Goal: Transaction & Acquisition: Purchase product/service

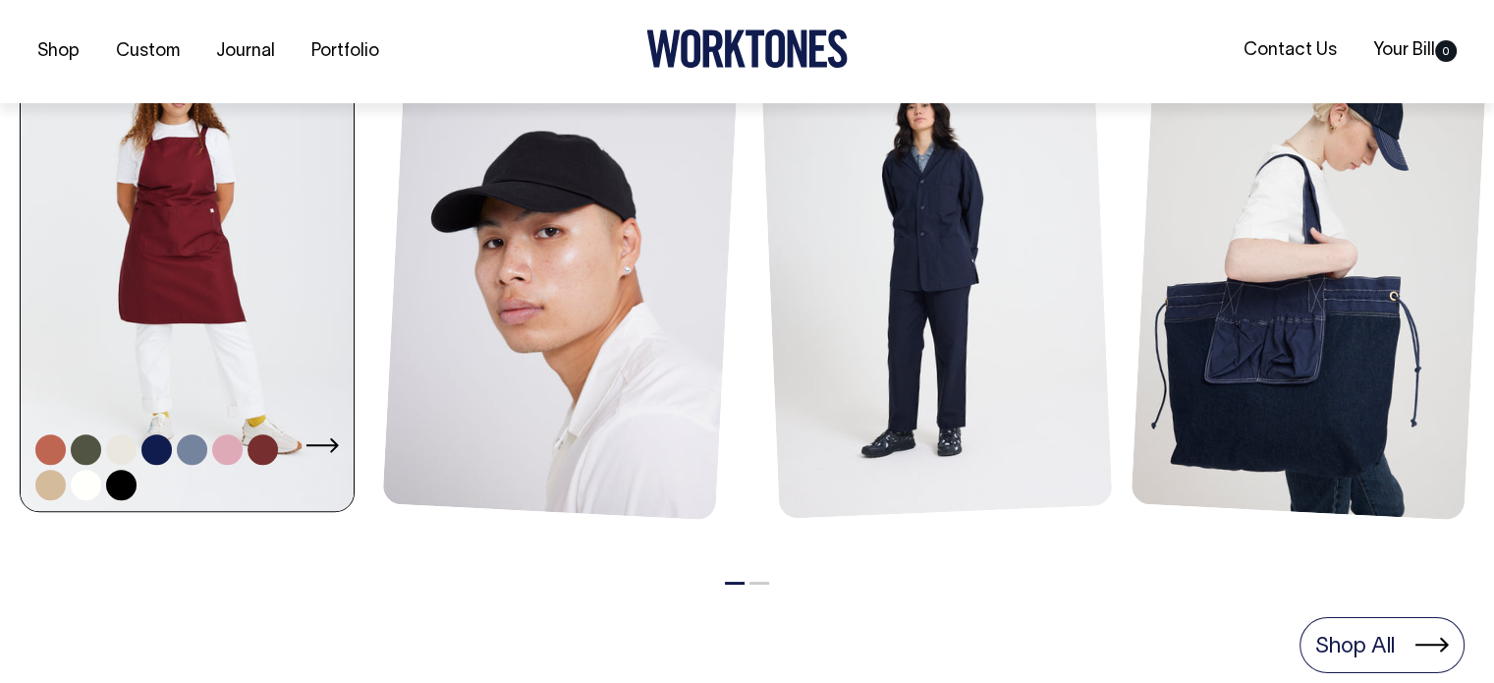
scroll to position [982, 0]
click at [187, 282] on link at bounding box center [187, 263] width 333 height 504
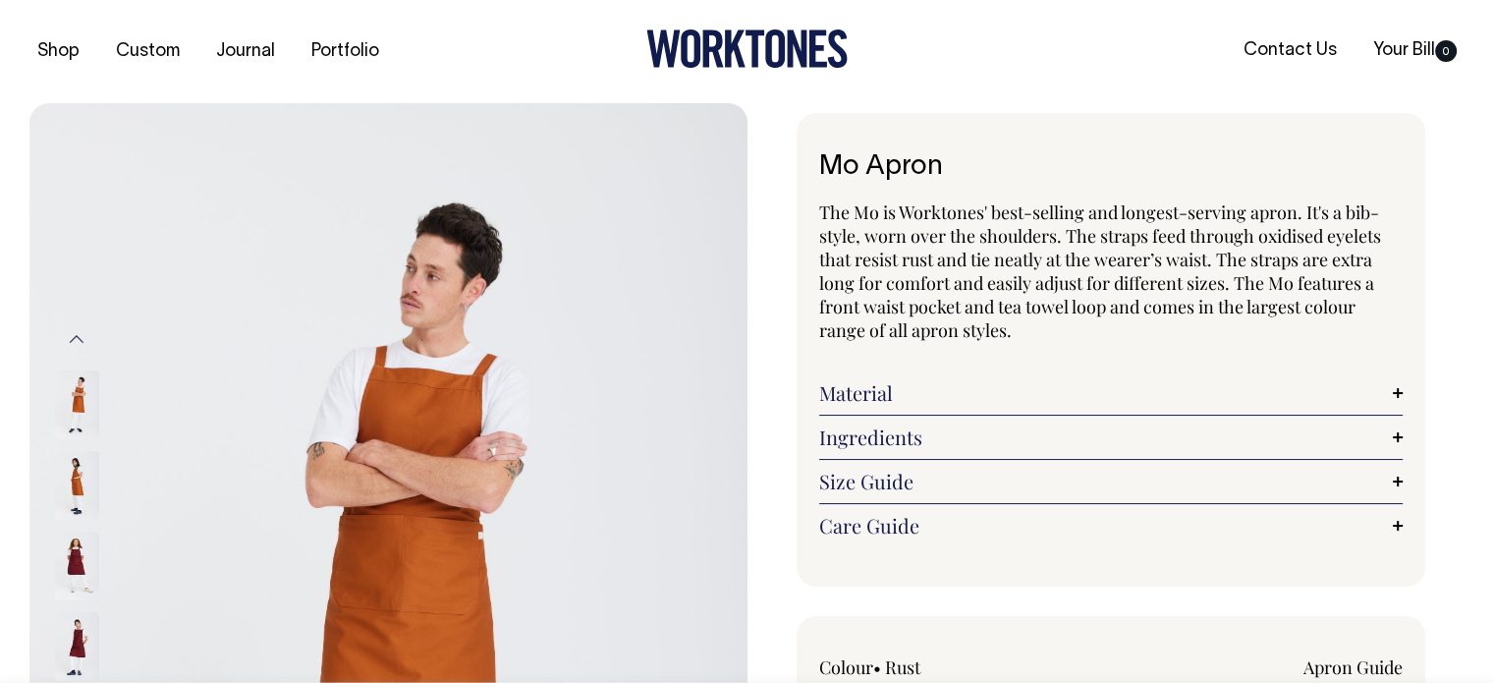
click at [886, 392] on link "Material" at bounding box center [1111, 393] width 584 height 24
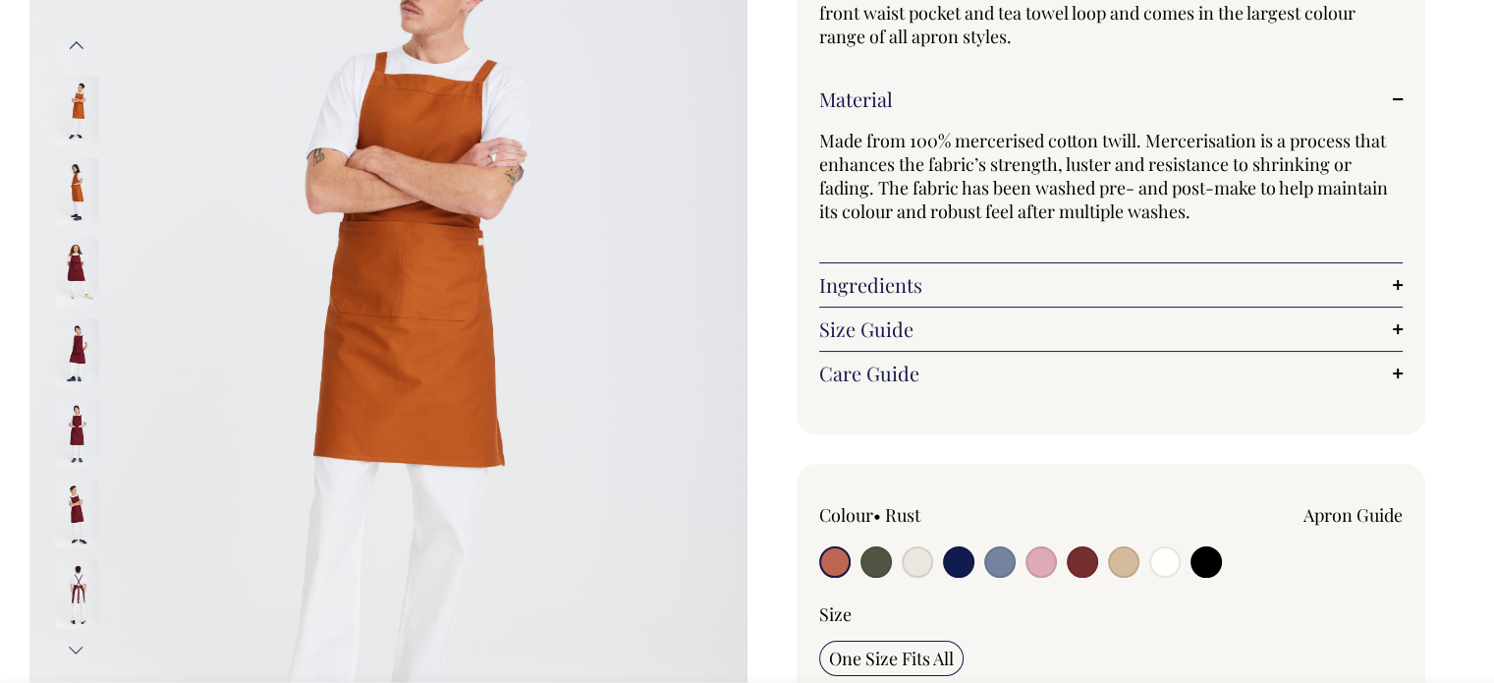
scroll to position [295, 0]
click at [862, 368] on link "Care Guide" at bounding box center [1111, 372] width 584 height 24
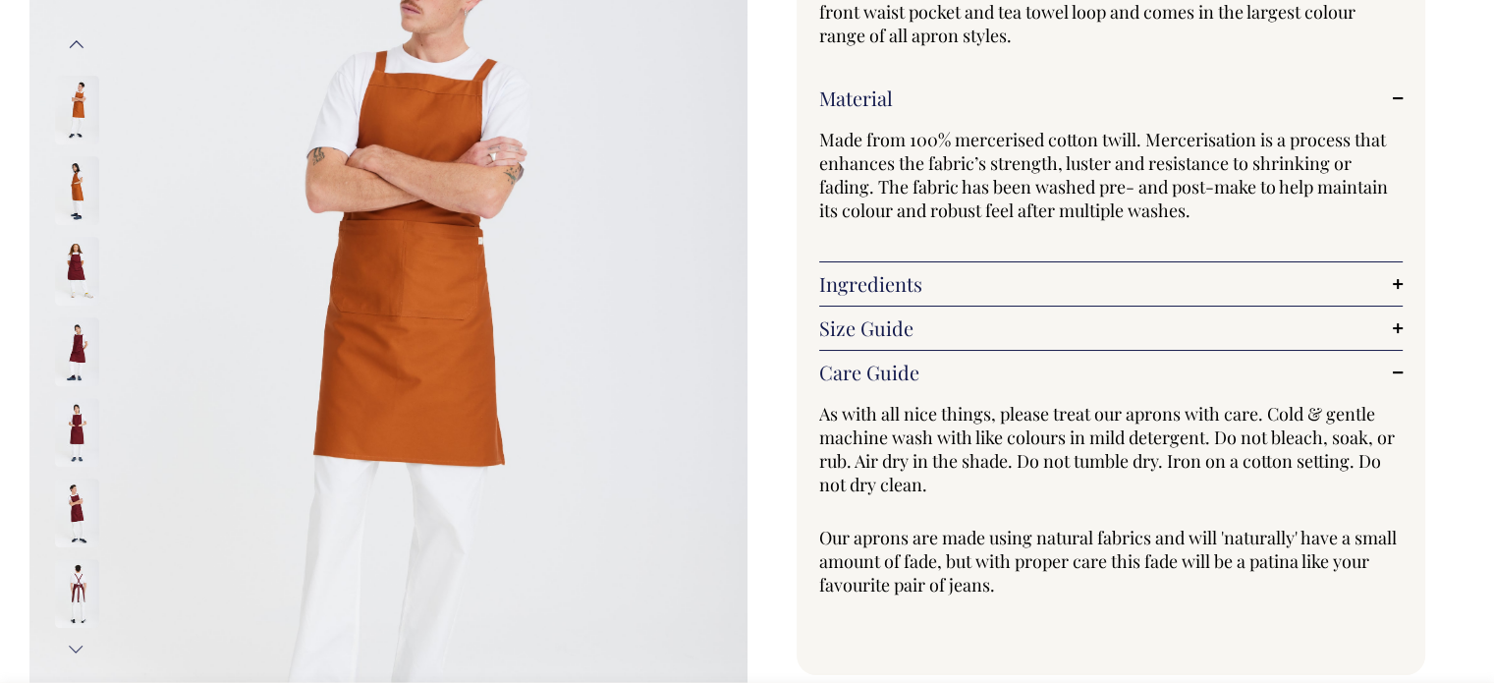
click at [863, 362] on link "Care Guide" at bounding box center [1111, 372] width 584 height 24
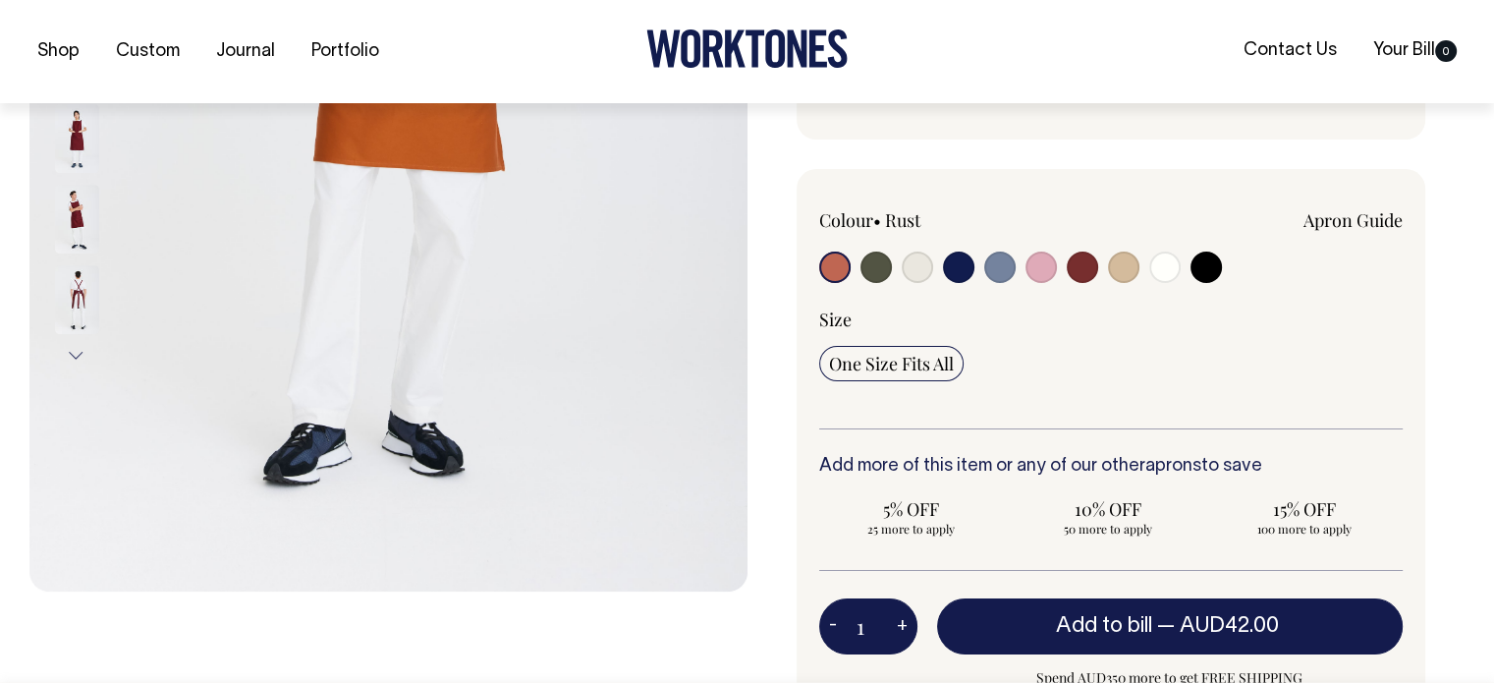
scroll to position [589, 0]
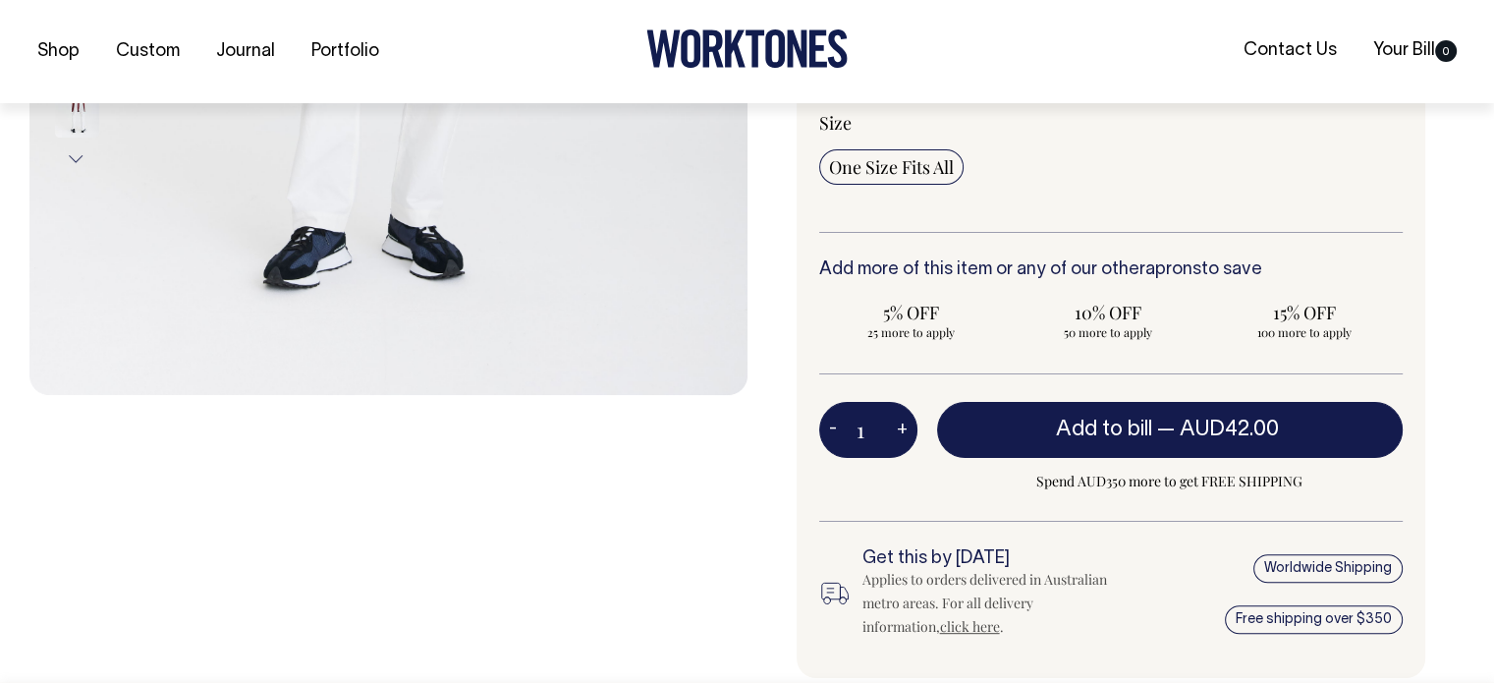
click at [904, 432] on button "+" at bounding box center [902, 430] width 30 height 39
type input "2"
click at [904, 432] on button "+" at bounding box center [902, 429] width 30 height 39
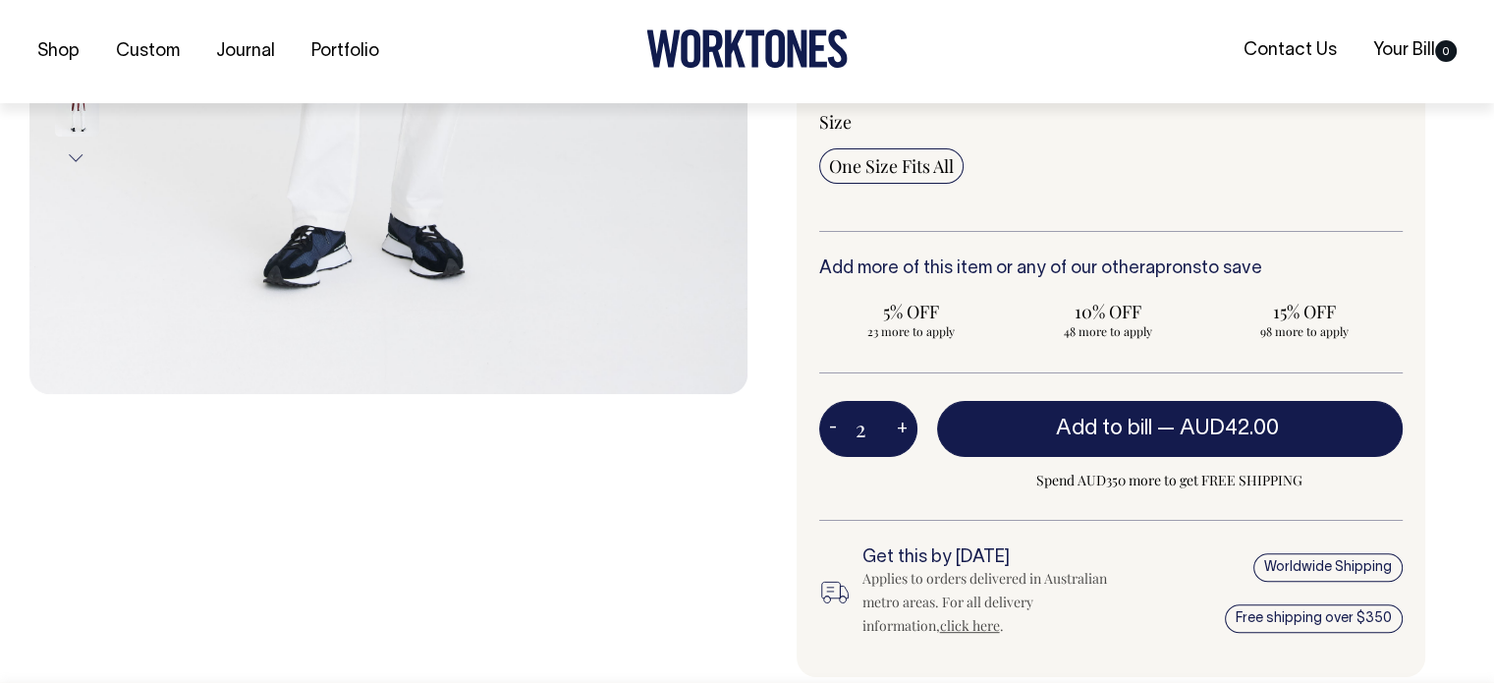
type input "3"
click at [904, 432] on button "+" at bounding box center [902, 429] width 30 height 39
type input "4"
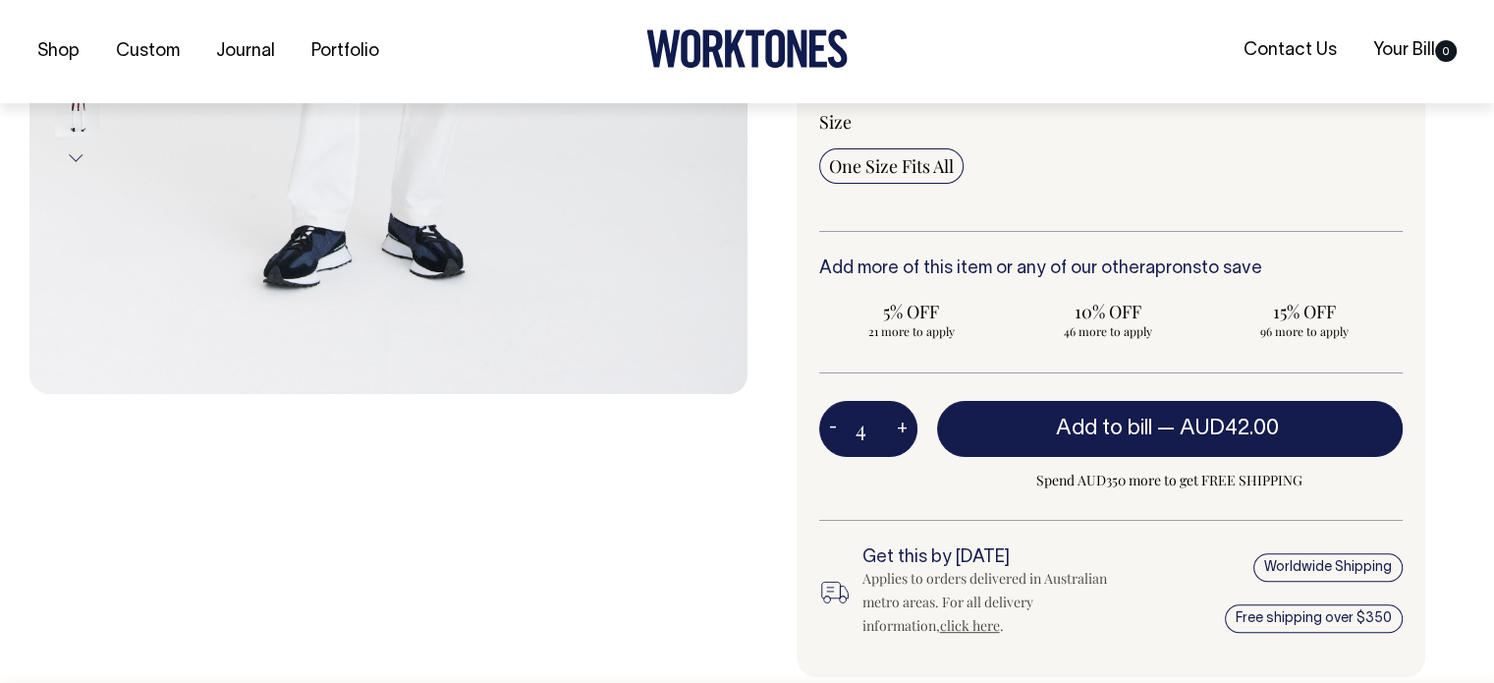
click at [904, 432] on button "+" at bounding box center [902, 429] width 30 height 39
type input "5"
click at [904, 432] on button "+" at bounding box center [902, 429] width 30 height 39
type input "6"
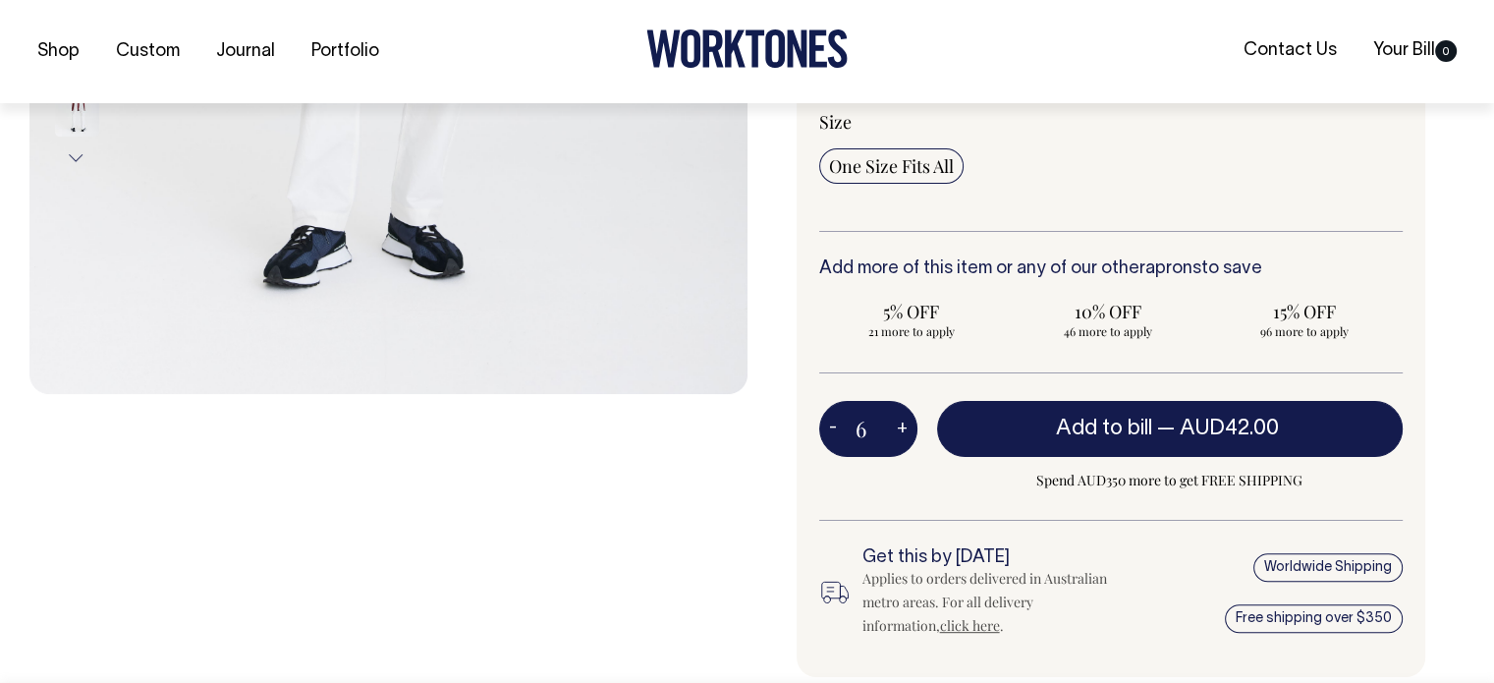
type input "6"
click at [904, 432] on button "+" at bounding box center [902, 429] width 30 height 39
type input "7"
click at [904, 432] on button "+" at bounding box center [902, 429] width 30 height 39
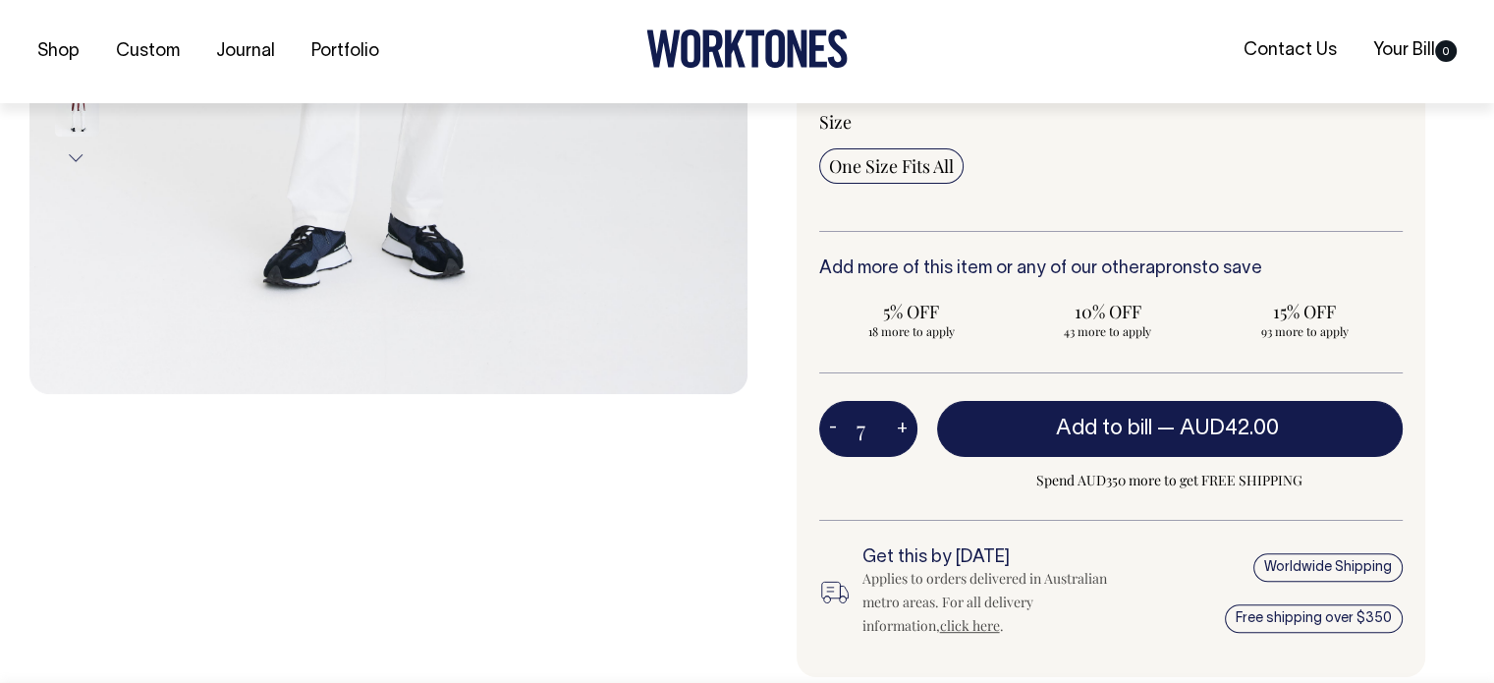
type input "8"
click at [904, 432] on button "+" at bounding box center [902, 429] width 30 height 39
type input "9"
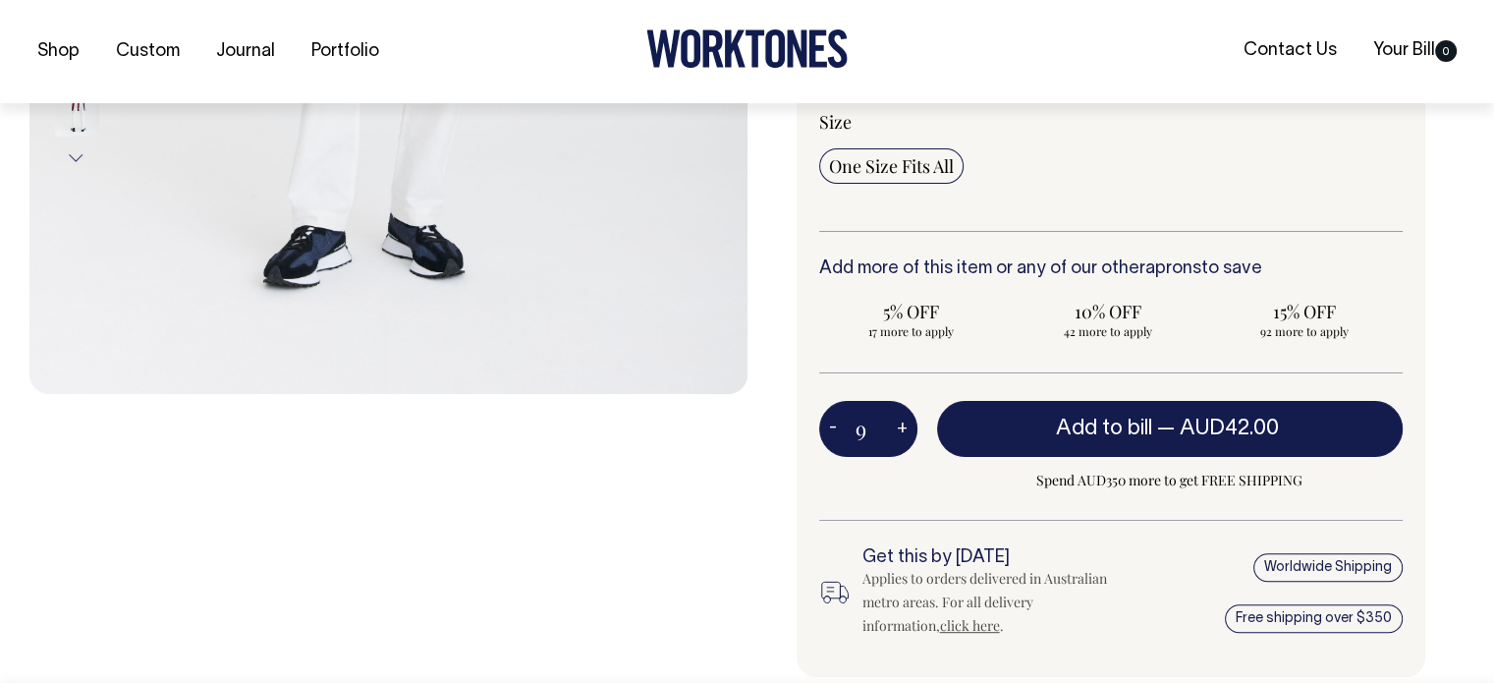
click at [904, 432] on button "+" at bounding box center [902, 429] width 30 height 39
type input "10"
click at [904, 432] on button "+" at bounding box center [902, 429] width 30 height 39
type input "11"
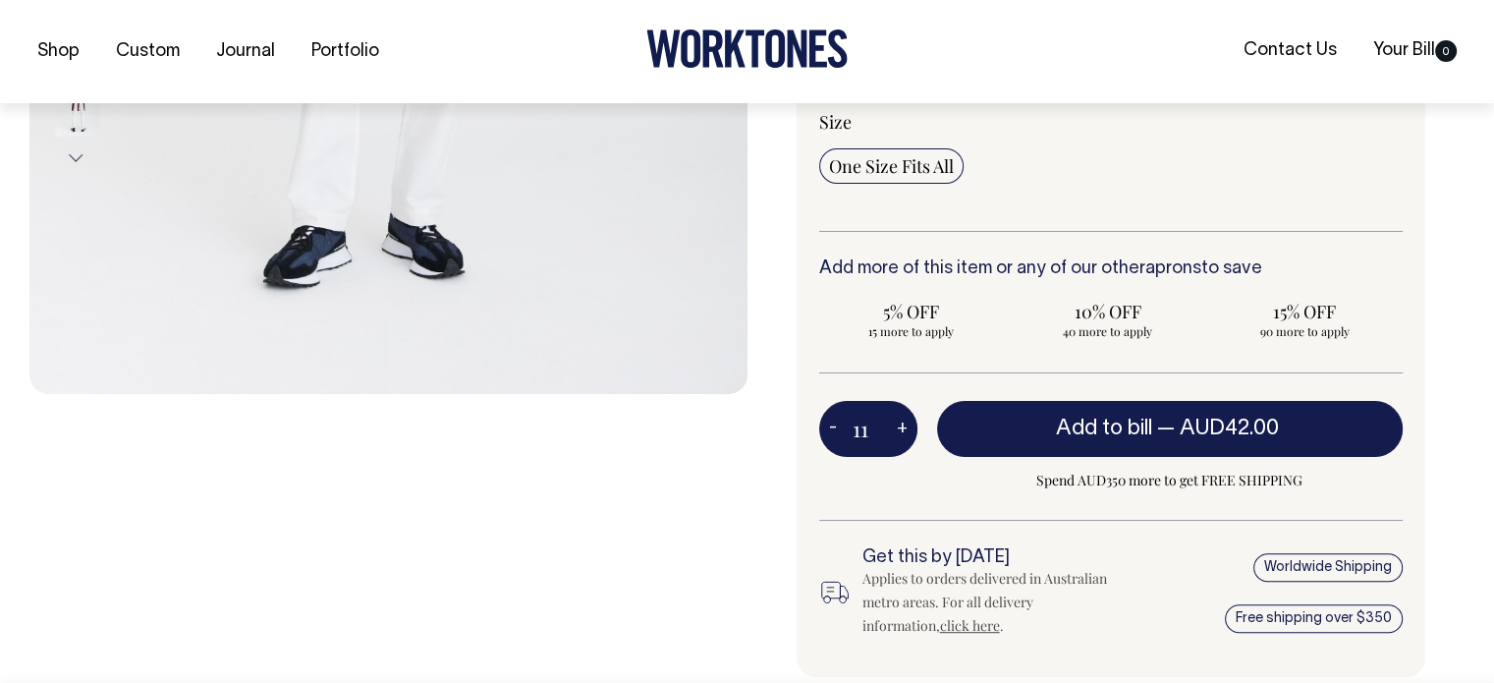
type input "11"
click at [904, 432] on button "+" at bounding box center [902, 429] width 30 height 39
type input "12"
click at [904, 432] on button "+" at bounding box center [902, 429] width 30 height 39
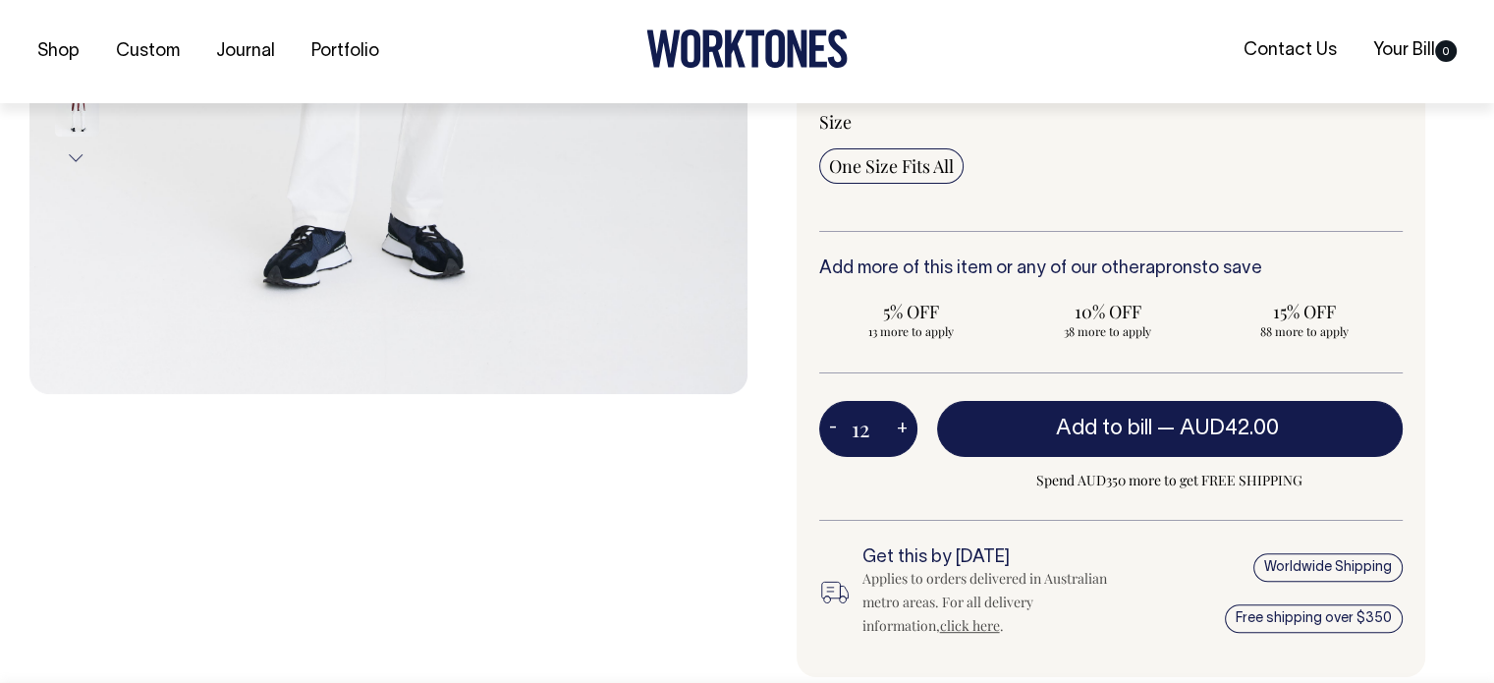
type input "13"
click at [904, 432] on button "+" at bounding box center [902, 429] width 30 height 39
type input "14"
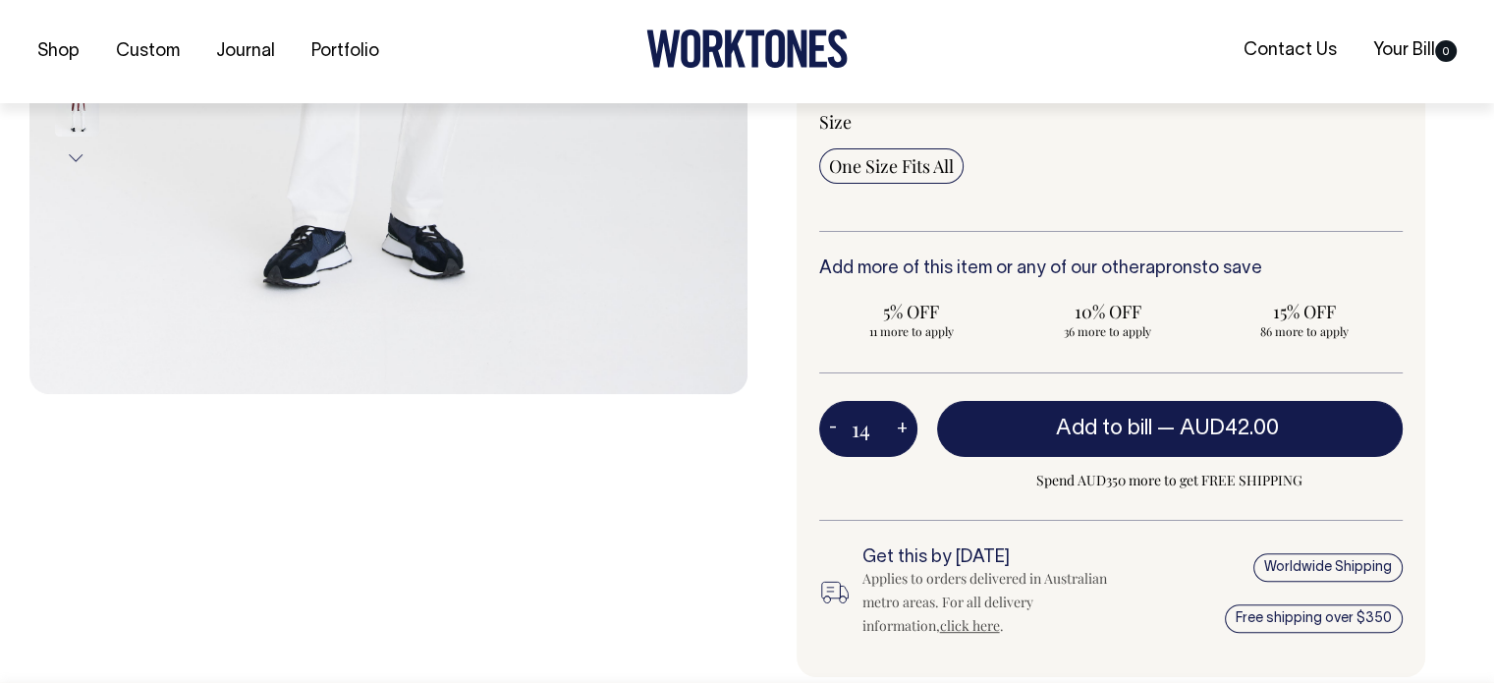
click at [904, 432] on button "+" at bounding box center [902, 429] width 30 height 39
type input "15"
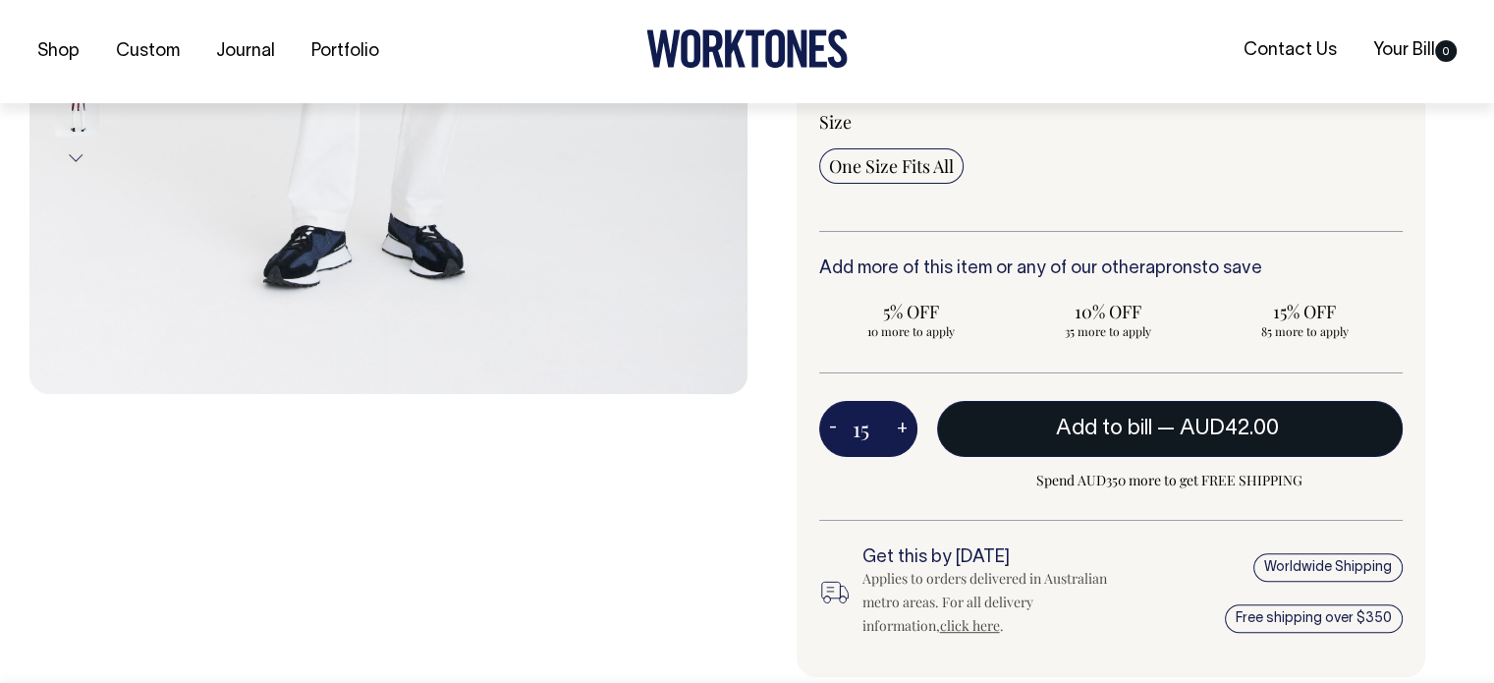
click at [1110, 435] on span "Add to bill" at bounding box center [1104, 428] width 96 height 20
type input "1"
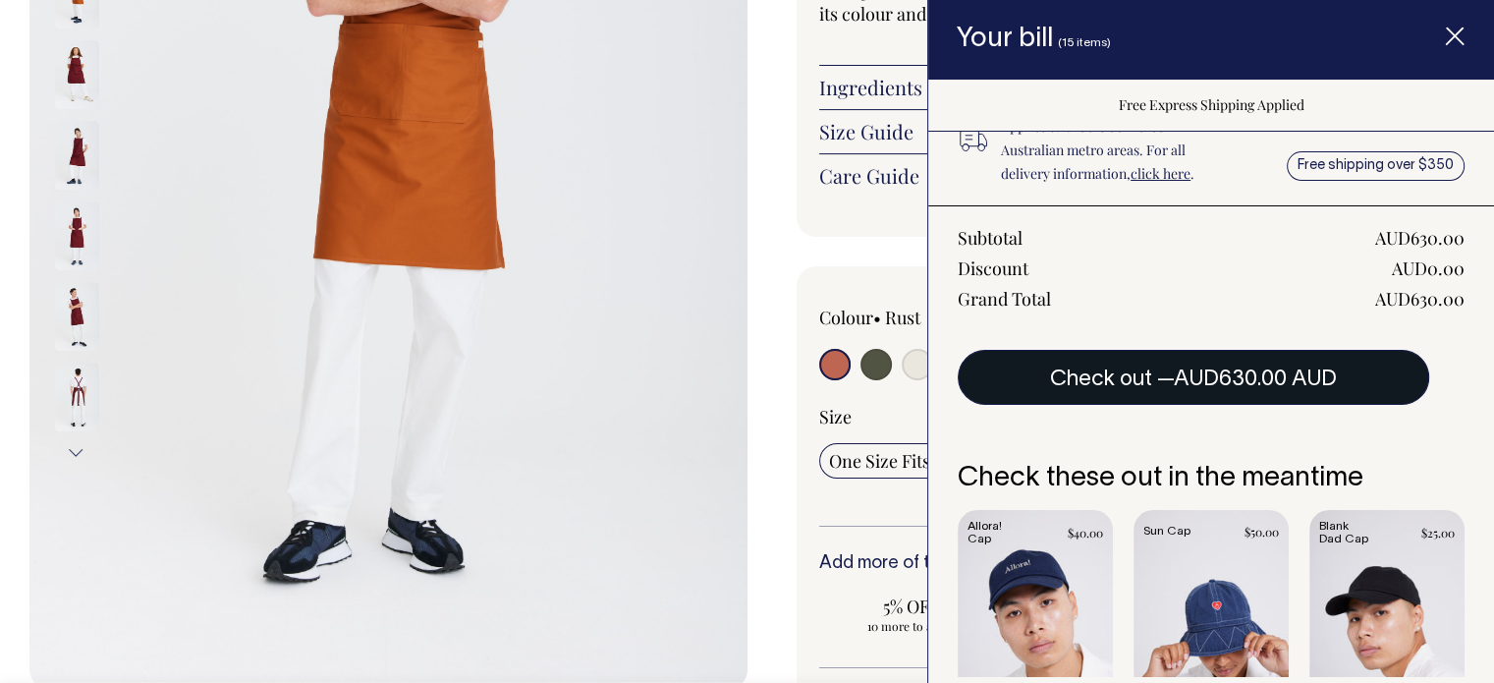
scroll to position [0, 0]
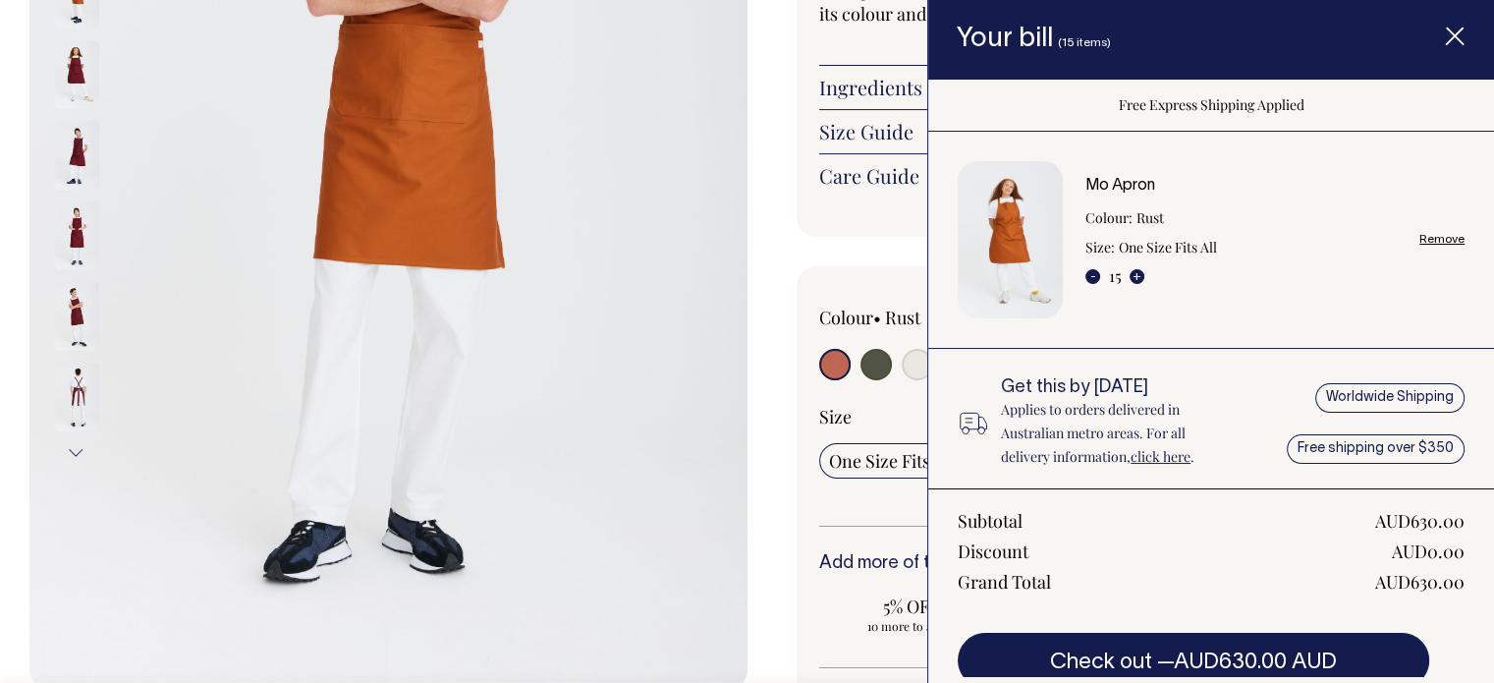
click at [1452, 34] on line "Item added to your cart" at bounding box center [1455, 36] width 16 height 16
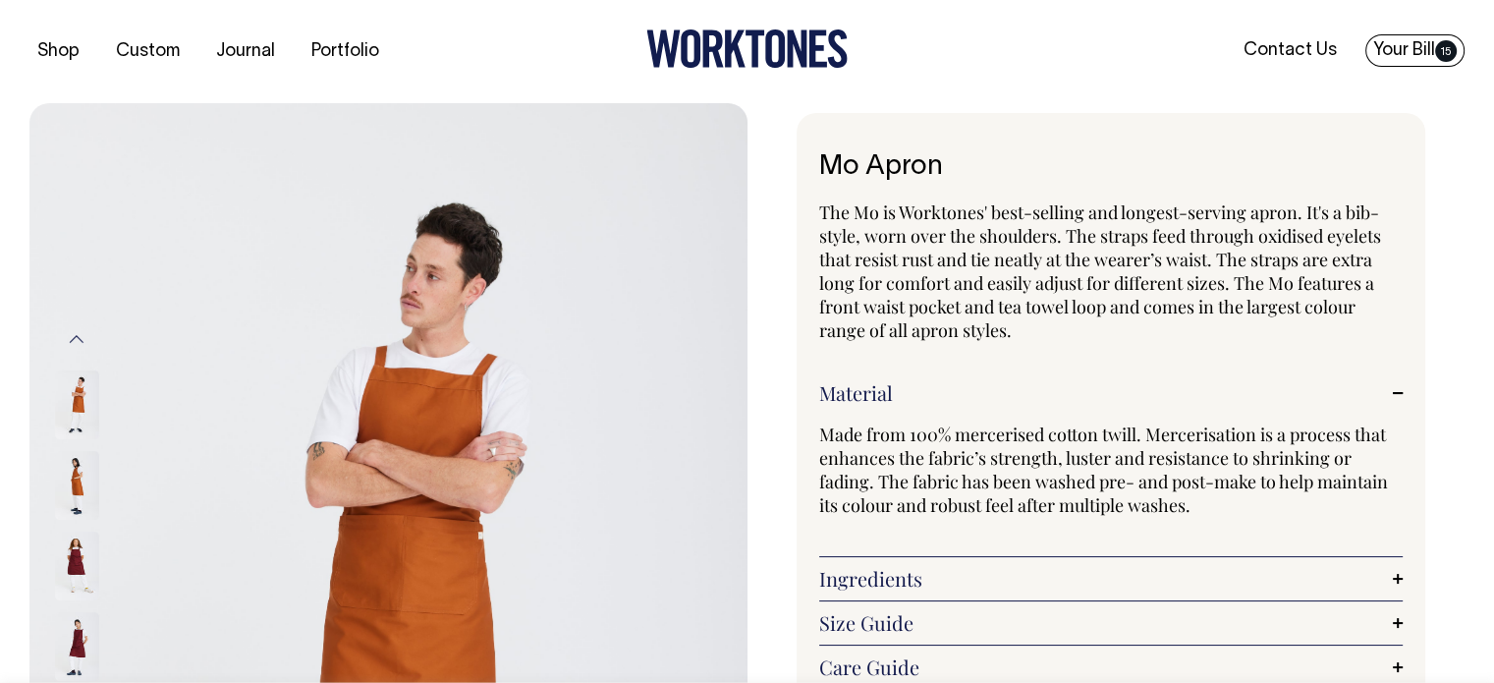
click at [1414, 49] on link "Your Bill 15" at bounding box center [1414, 50] width 99 height 32
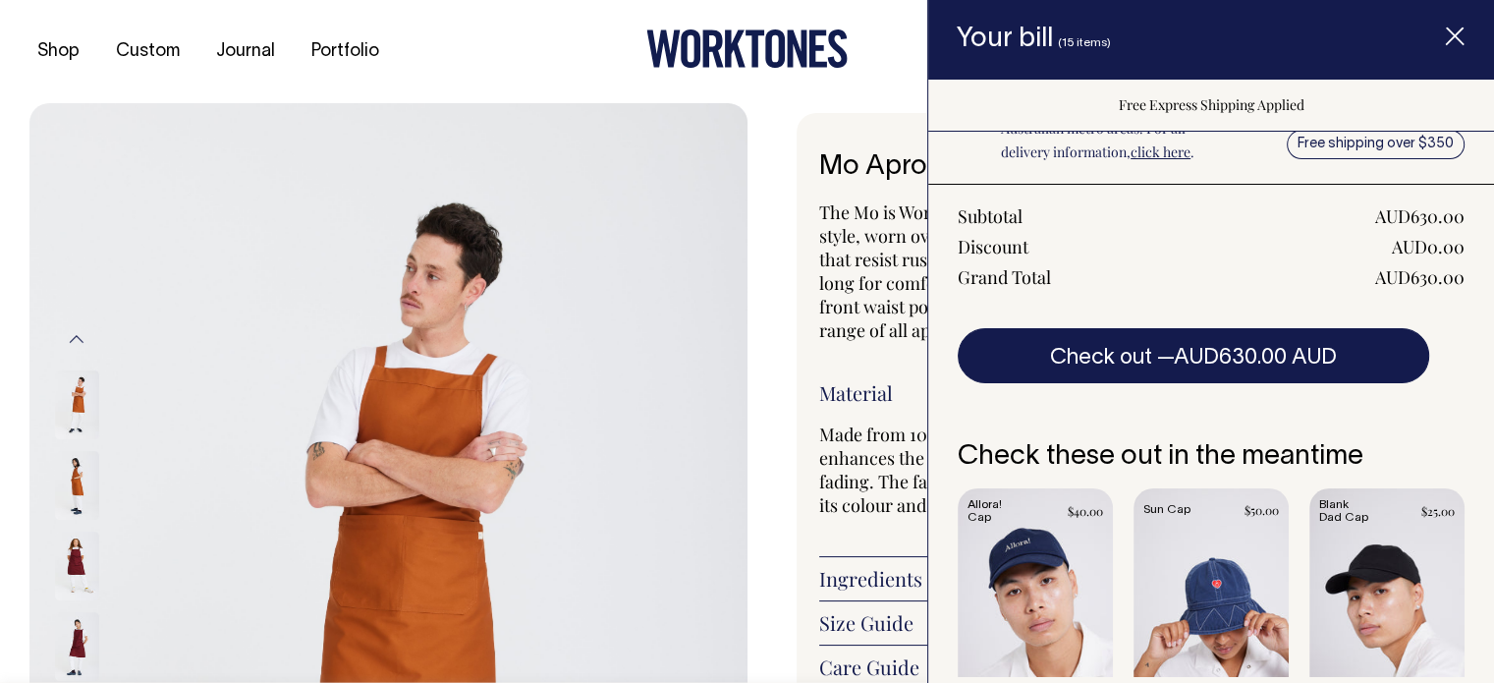
scroll to position [271, 0]
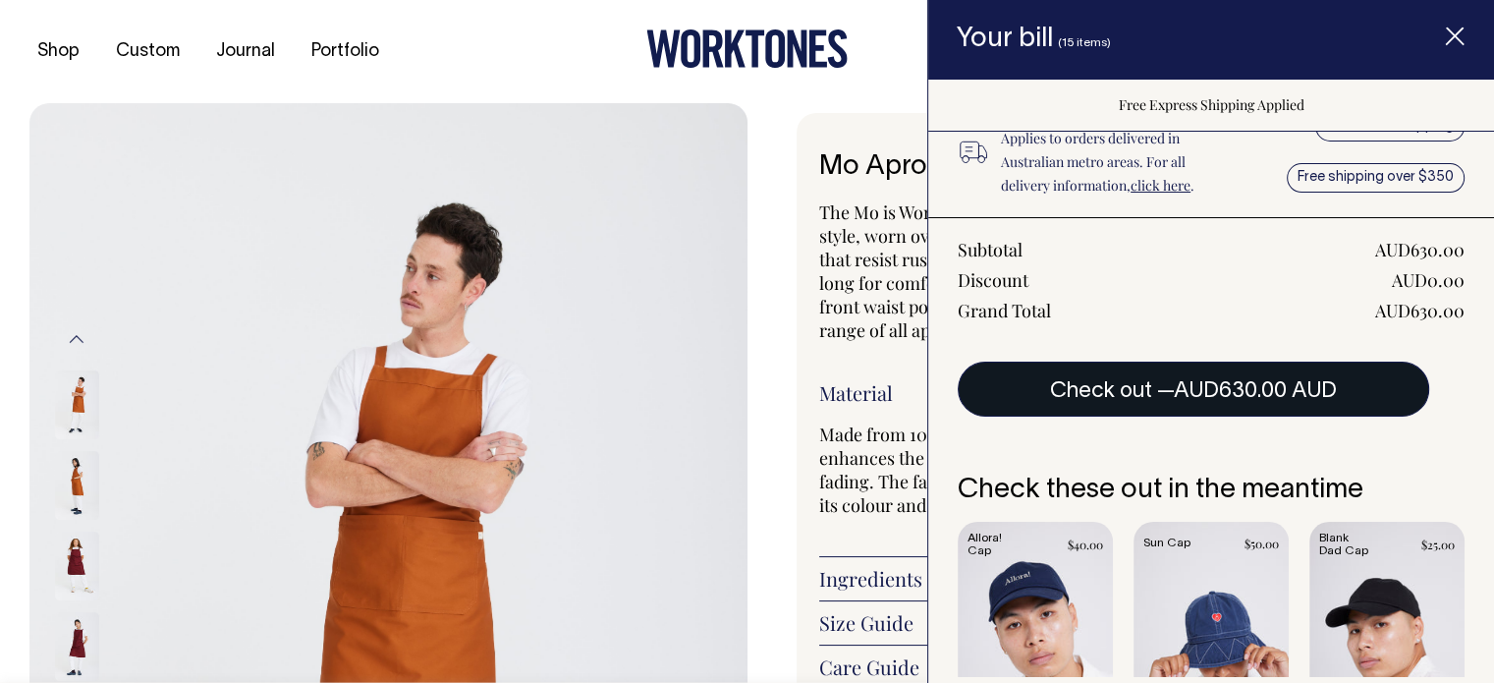
click at [1222, 392] on span "AUD630.00 AUD" at bounding box center [1255, 391] width 163 height 20
